Goal: Navigation & Orientation: Find specific page/section

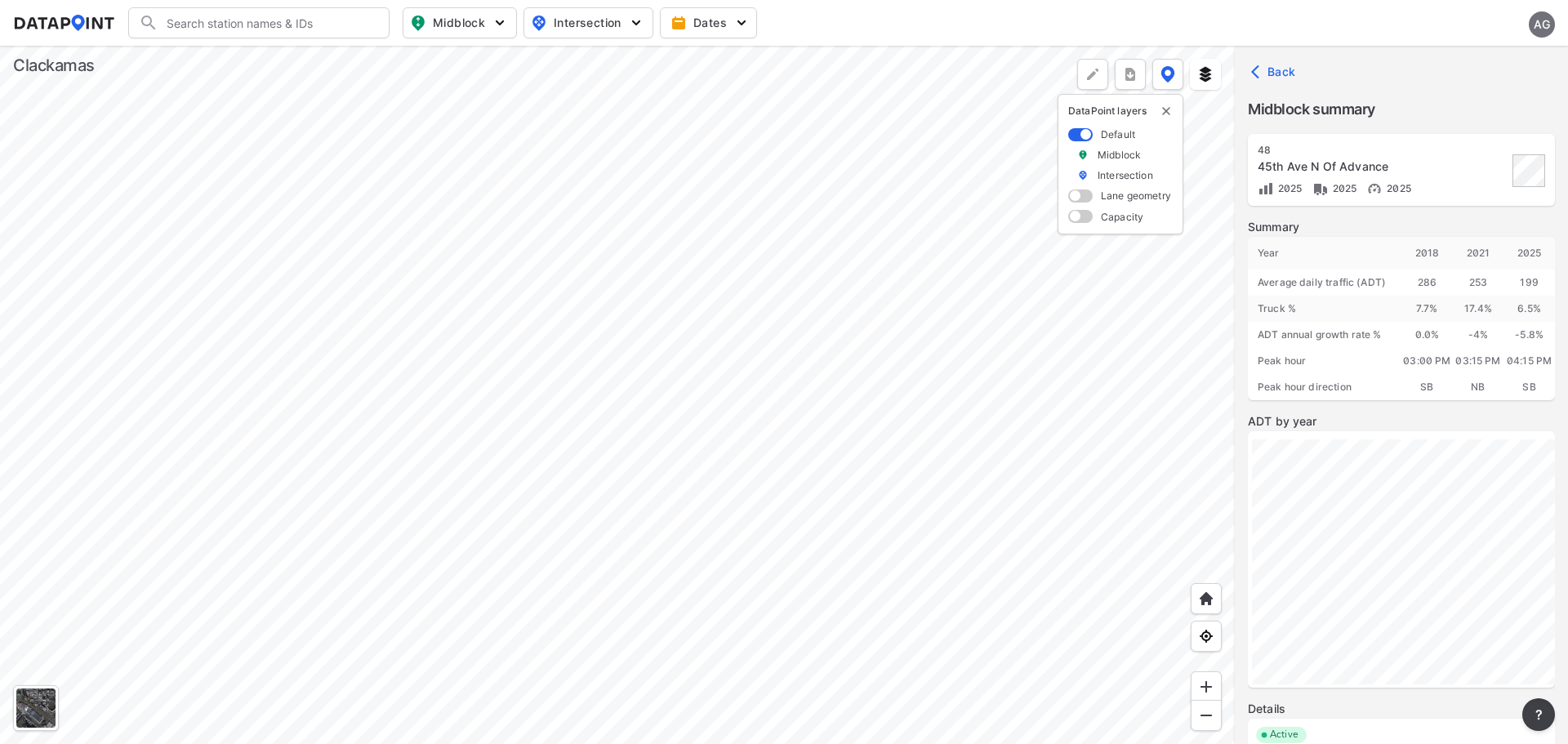
click at [586, 277] on div at bounding box center [618, 395] width 1235 height 698
click at [485, 247] on div at bounding box center [618, 395] width 1235 height 698
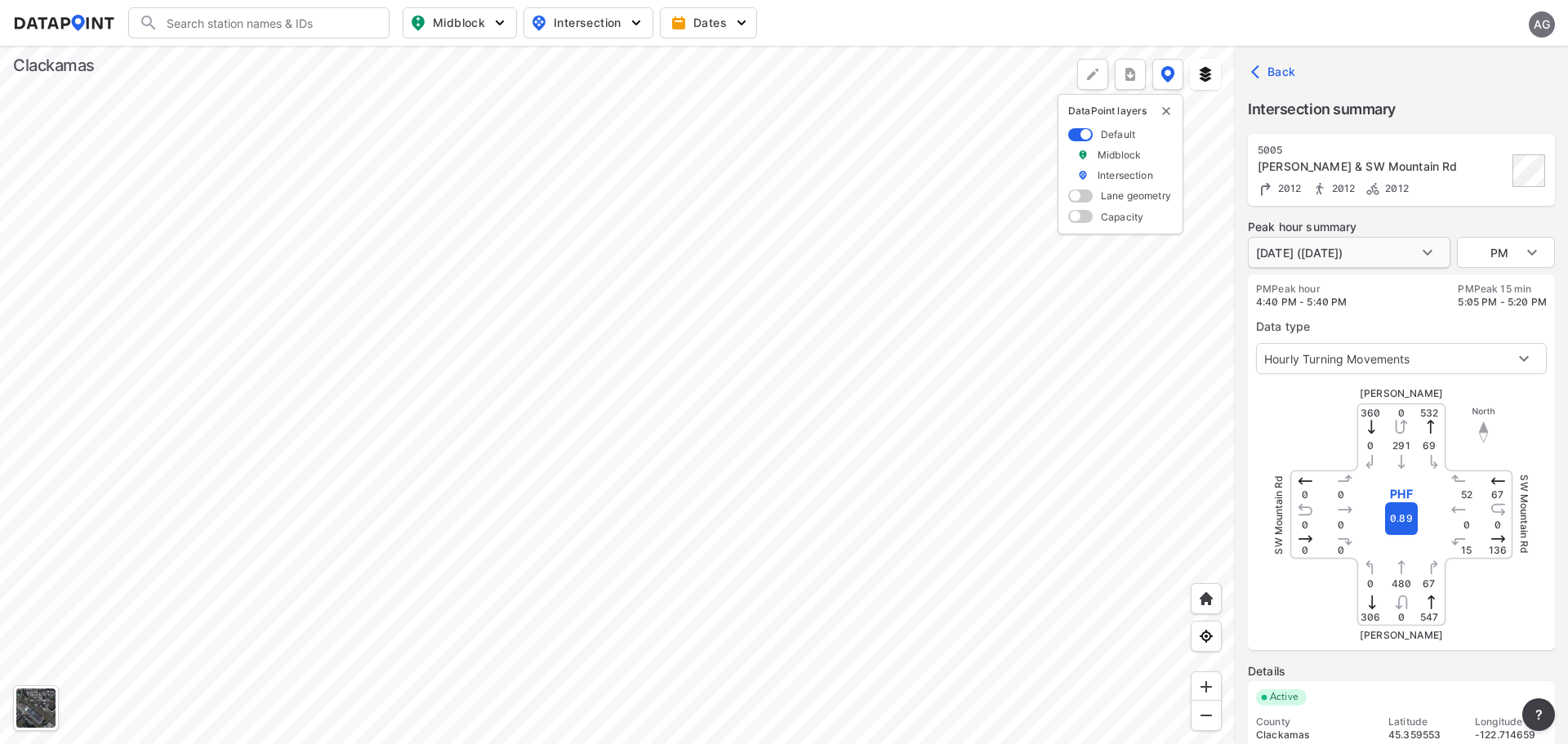
click at [1429, 258] on body "Search Please enter a search term. Midblock Intersection Dates AG Import Data T…" at bounding box center [784, 372] width 1568 height 744
click at [1430, 311] on div at bounding box center [784, 372] width 1568 height 744
click at [1444, 357] on body "Search Please enter a search term. Midblock Intersection Dates AG Import Data T…" at bounding box center [784, 372] width 1568 height 744
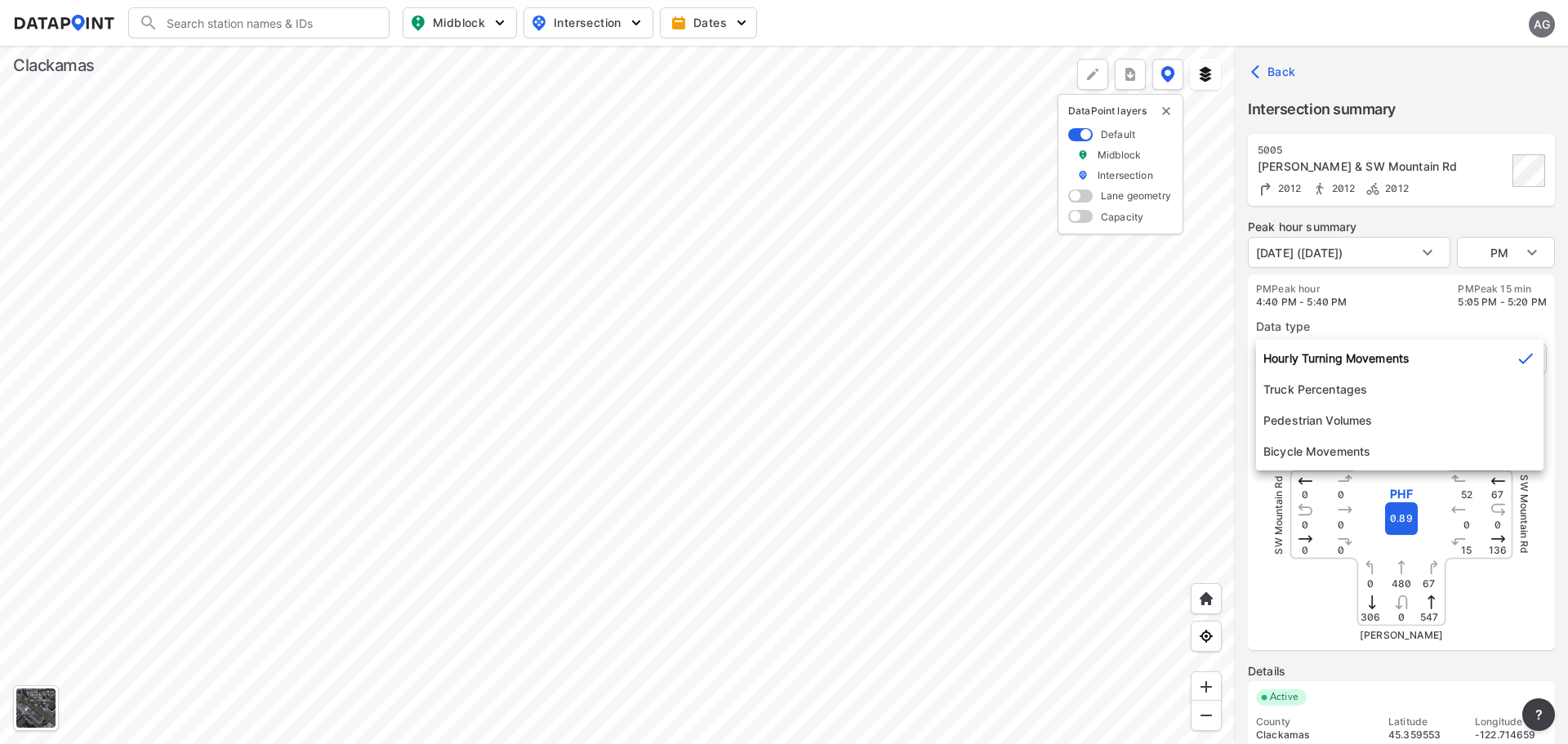
click at [1381, 324] on div at bounding box center [784, 372] width 1568 height 744
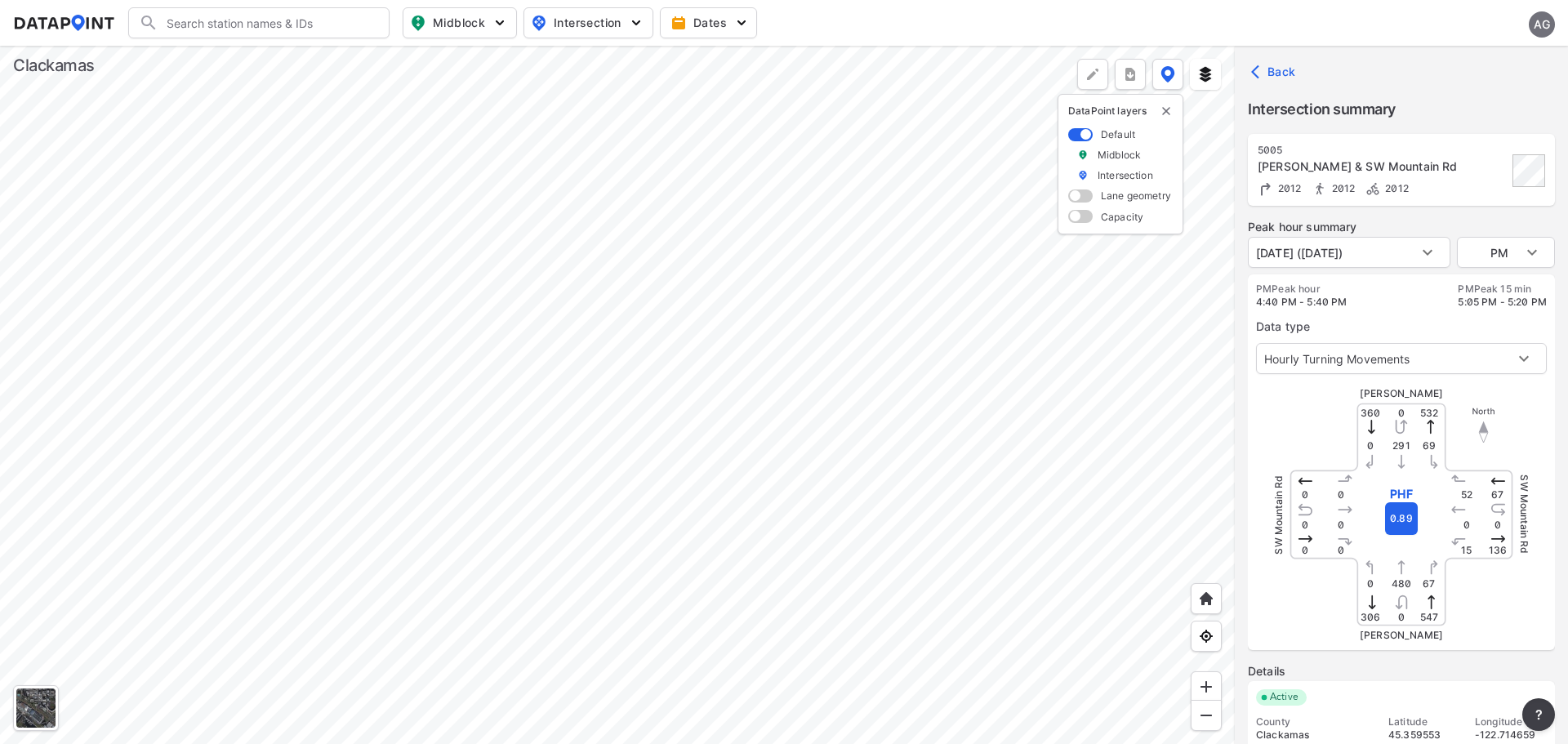
click at [855, 427] on div at bounding box center [618, 395] width 1235 height 698
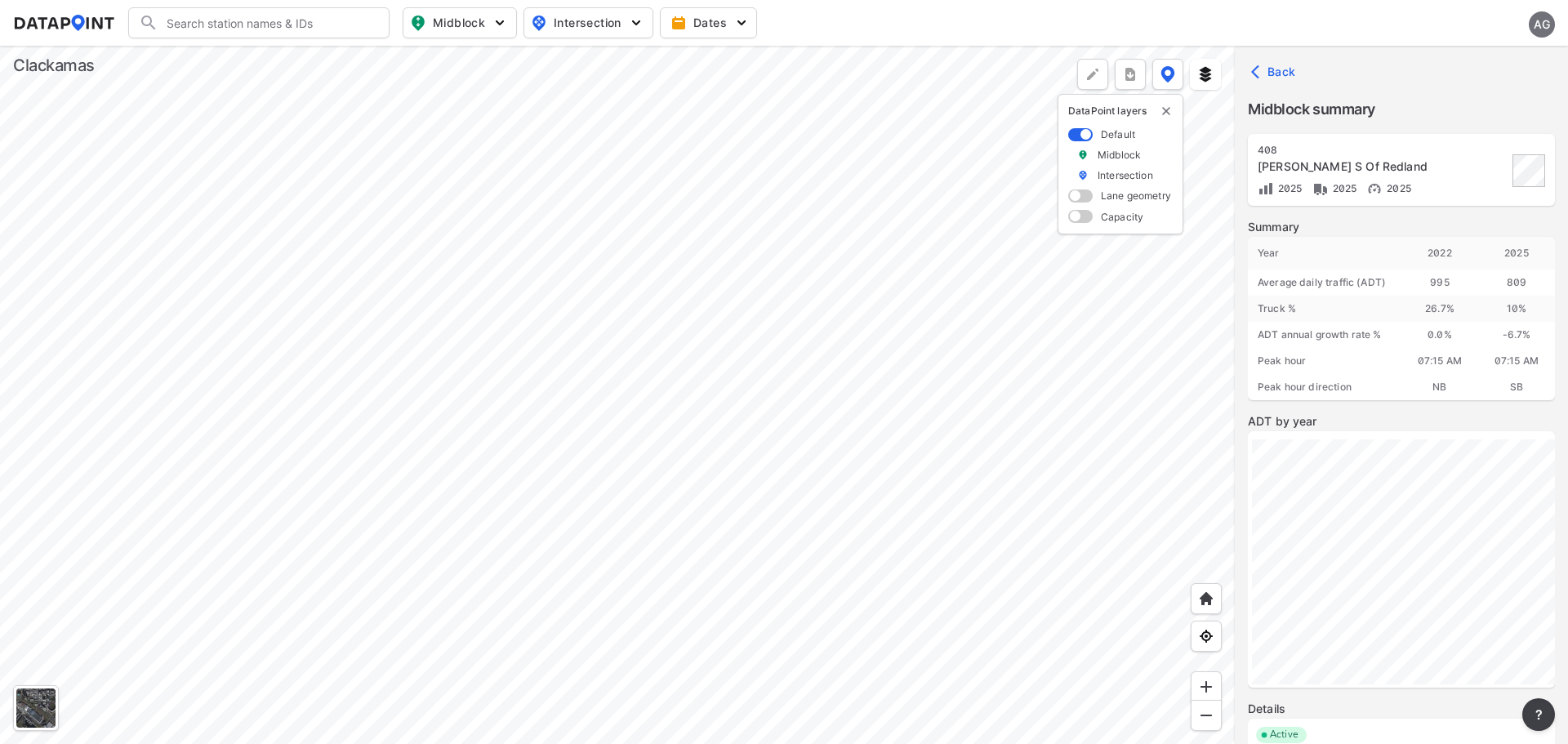
click at [947, 476] on div at bounding box center [618, 395] width 1235 height 698
click at [655, 270] on div at bounding box center [618, 395] width 1235 height 698
click at [1072, 361] on div at bounding box center [618, 395] width 1235 height 698
click at [921, 367] on div at bounding box center [618, 395] width 1235 height 698
click at [739, 642] on div at bounding box center [618, 395] width 1235 height 698
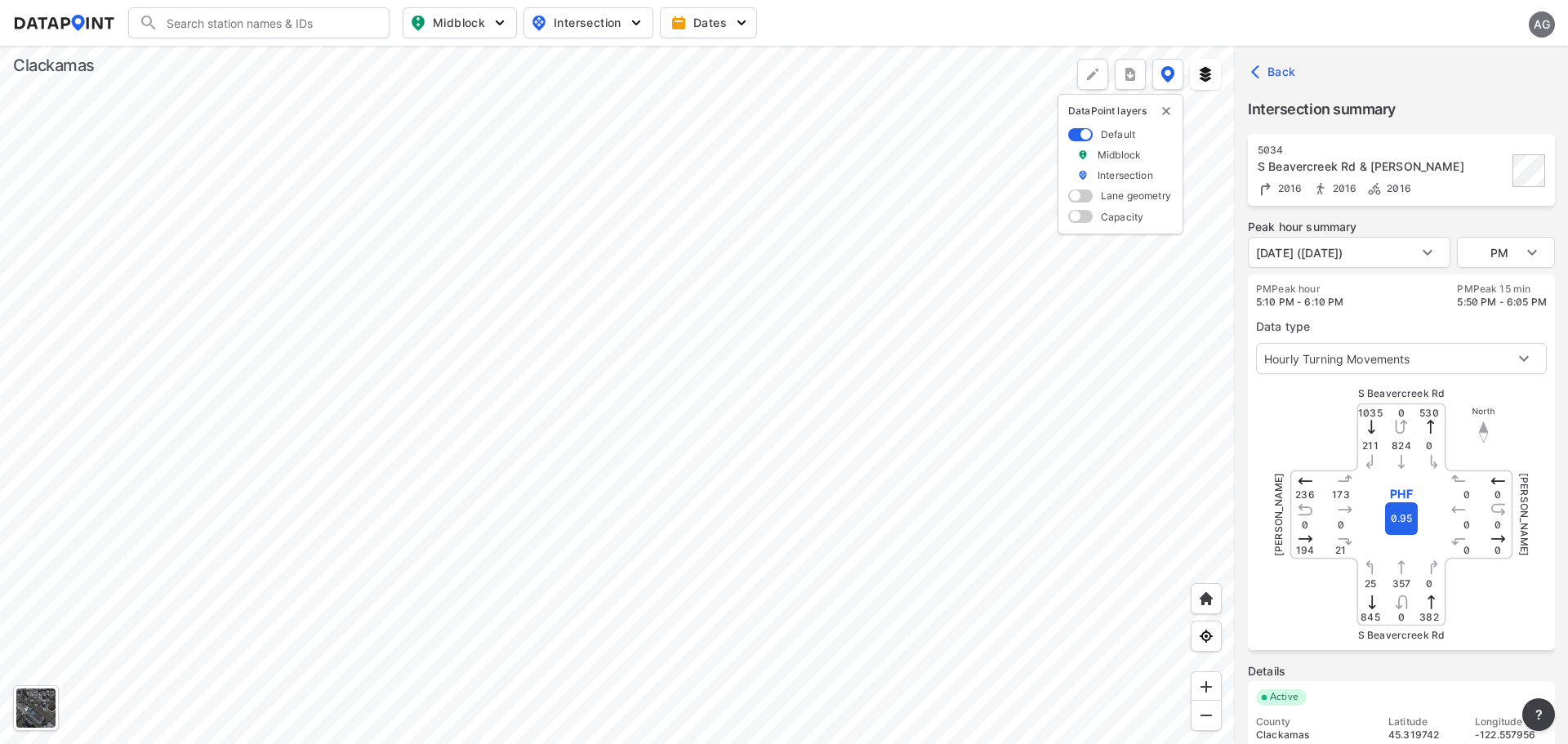
scroll to position [55, 0]
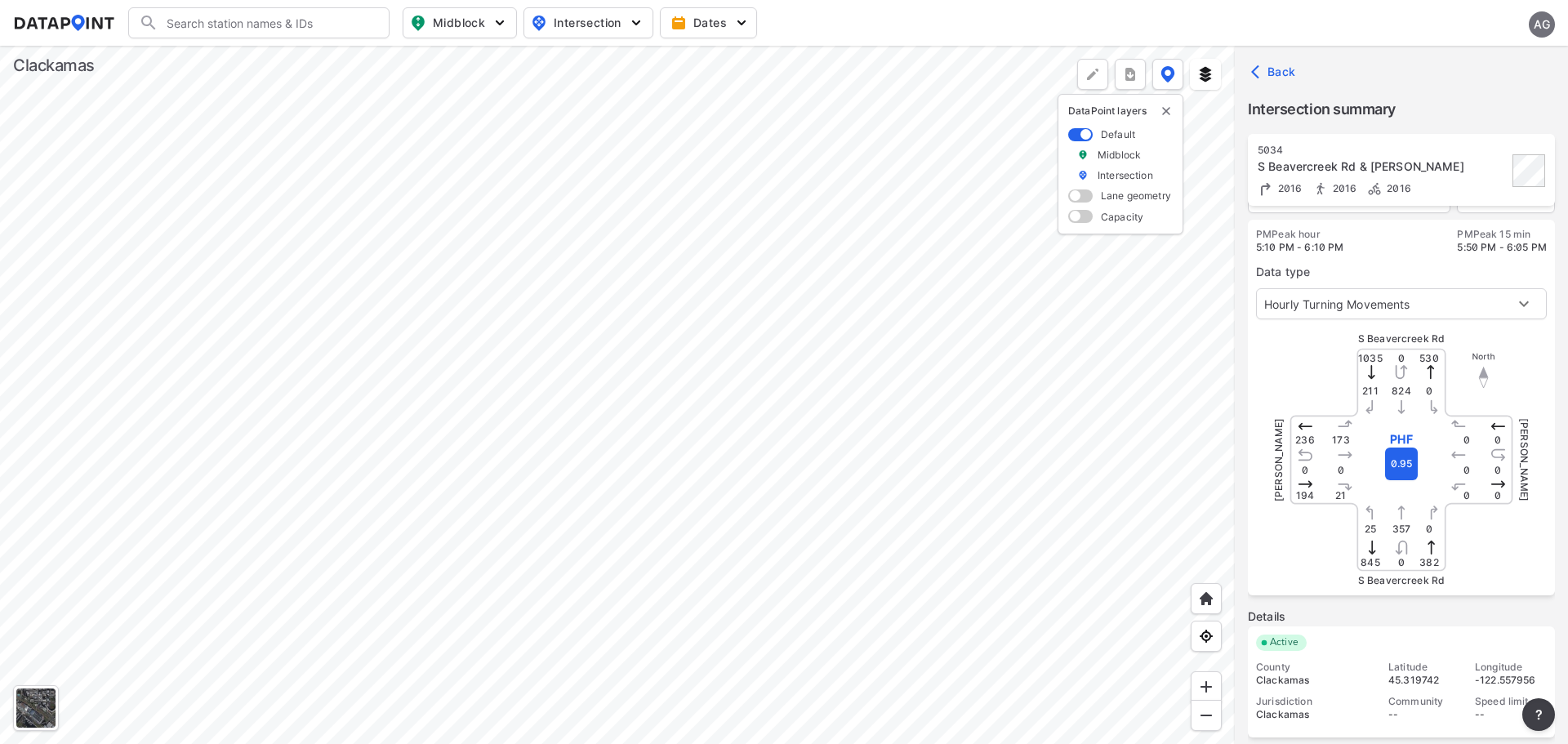
click at [848, 343] on div at bounding box center [618, 395] width 1235 height 698
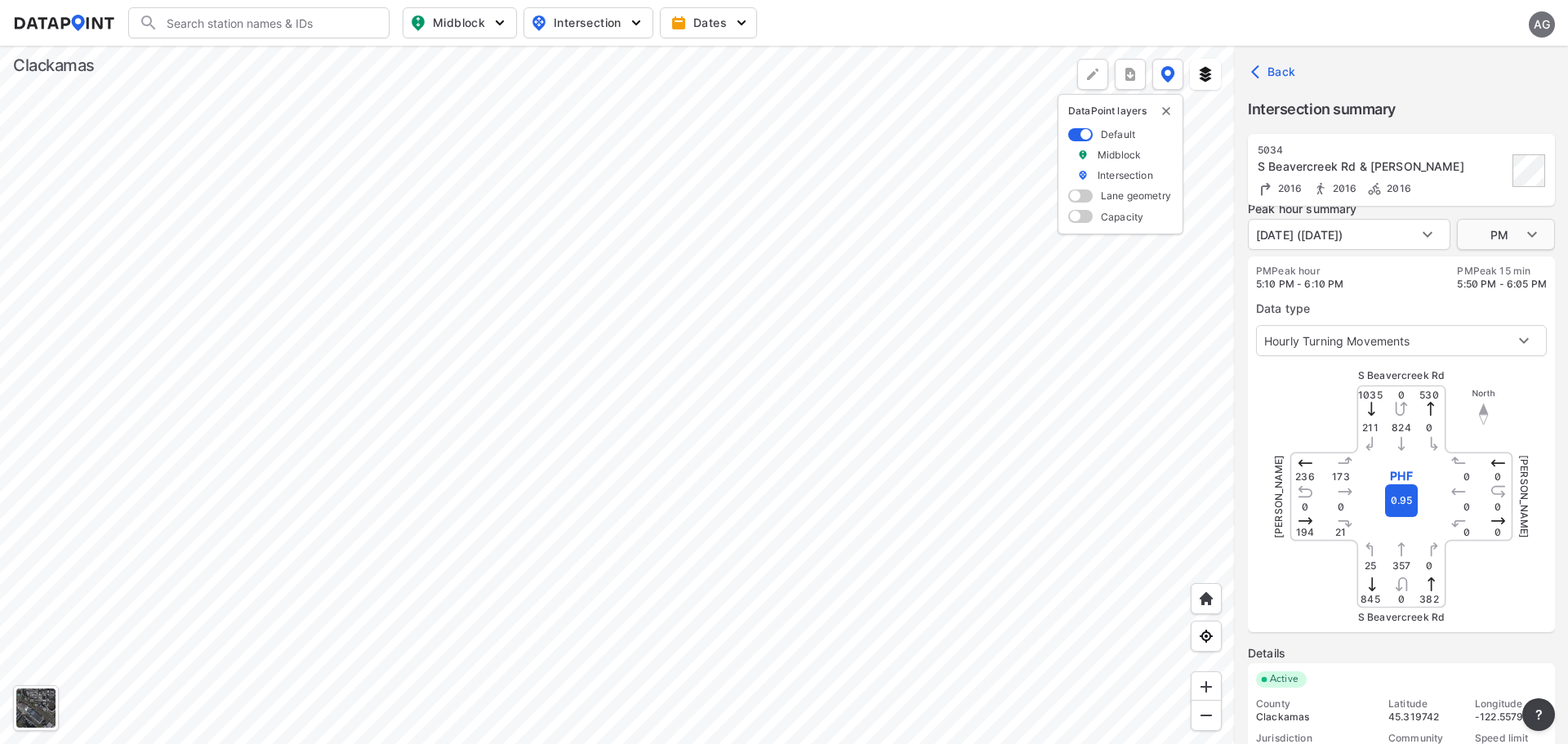
scroll to position [0, 0]
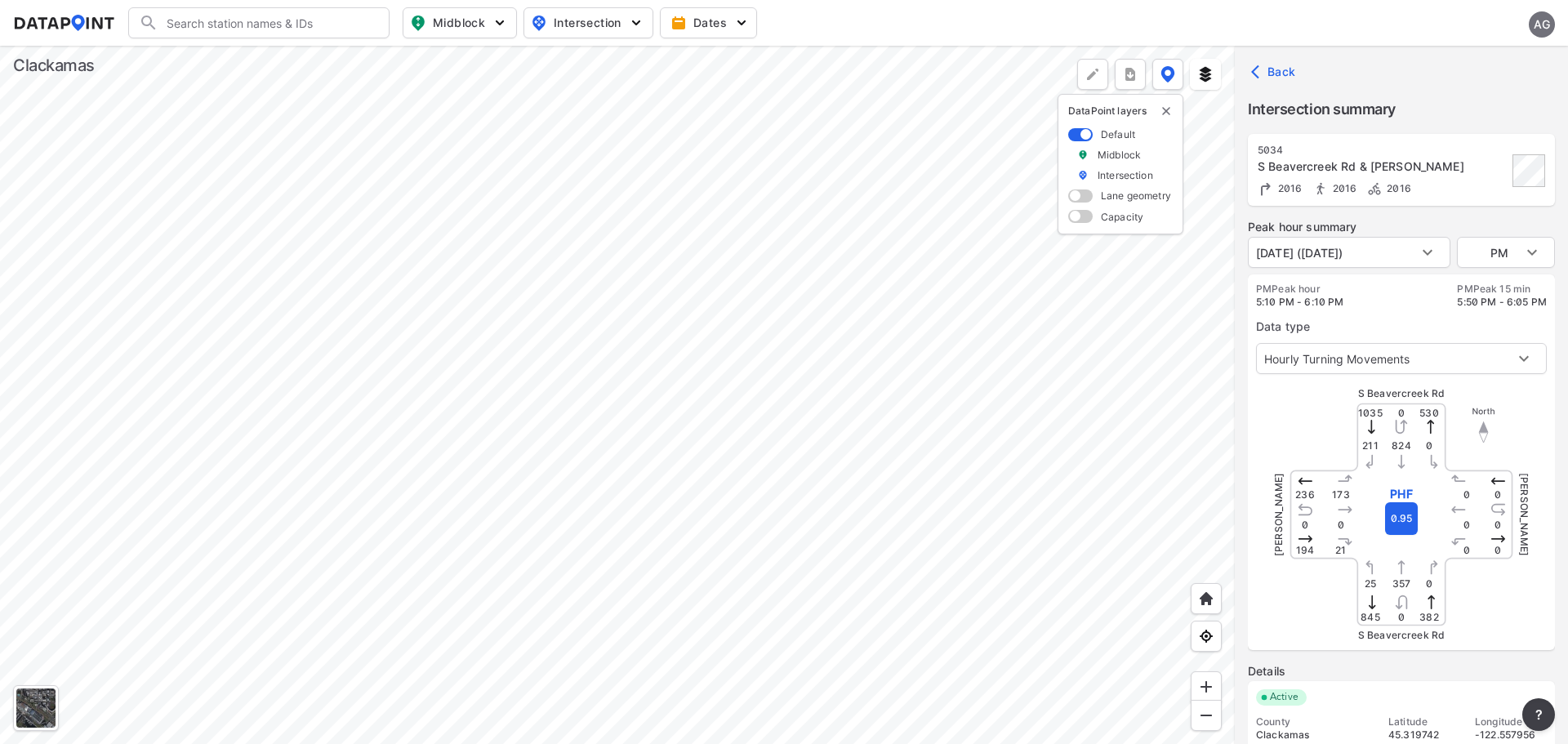
click at [1072, 218] on span at bounding box center [1081, 216] width 24 height 13
click at [1072, 218] on input "checkbox" at bounding box center [1073, 218] width 10 height 0
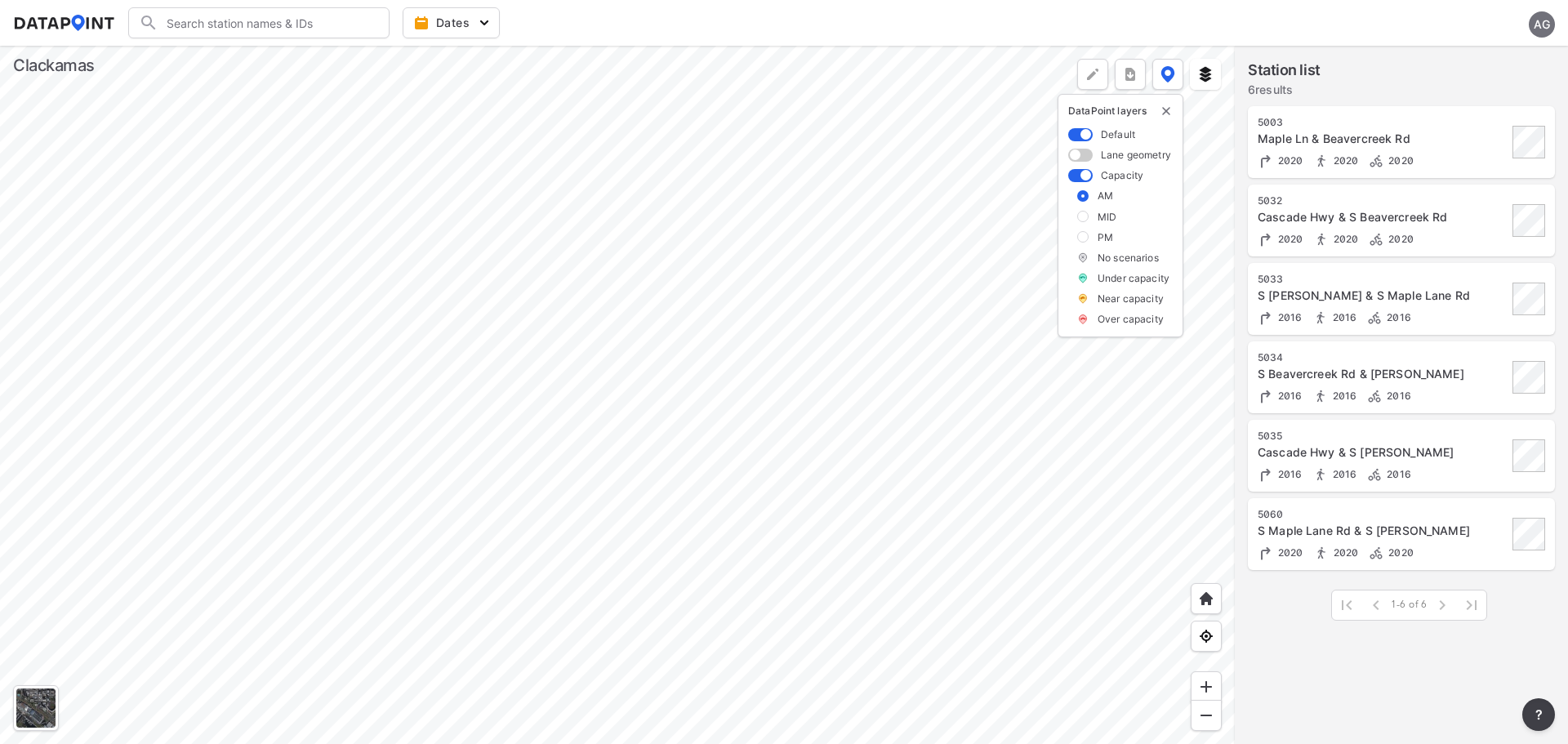
click at [779, 383] on div at bounding box center [618, 395] width 1235 height 698
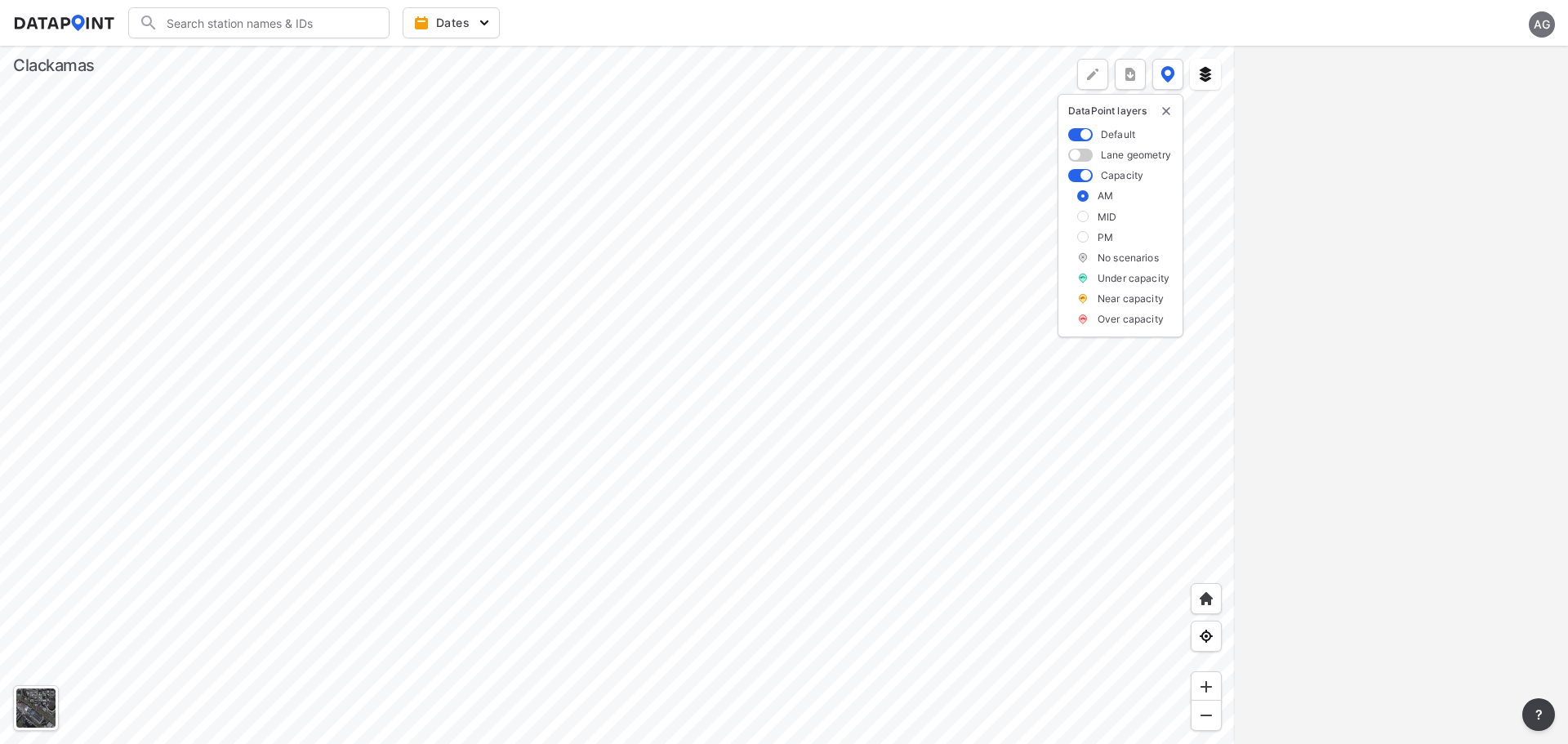
click at [844, 496] on div at bounding box center [618, 395] width 1235 height 698
